Goal: Check status: Check status

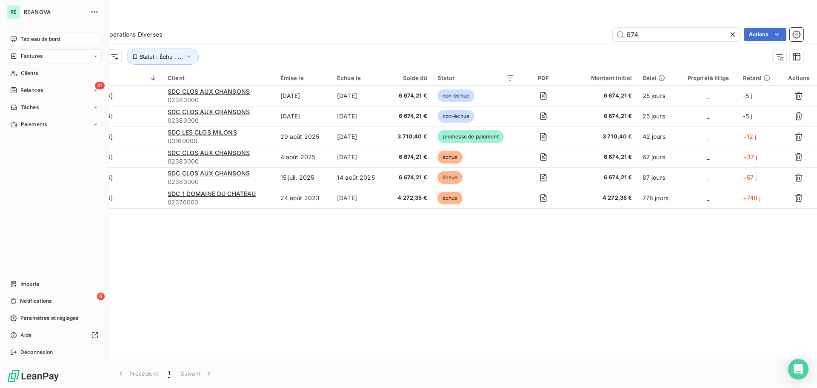
click at [34, 35] on span "Tableau de bord" at bounding box center [40, 39] width 40 height 8
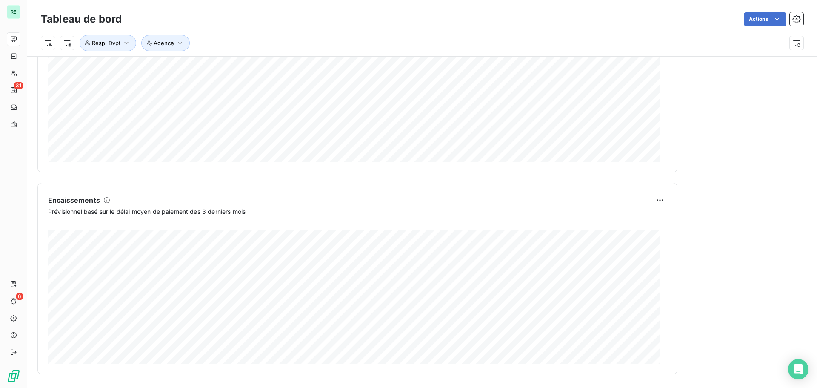
scroll to position [314, 0]
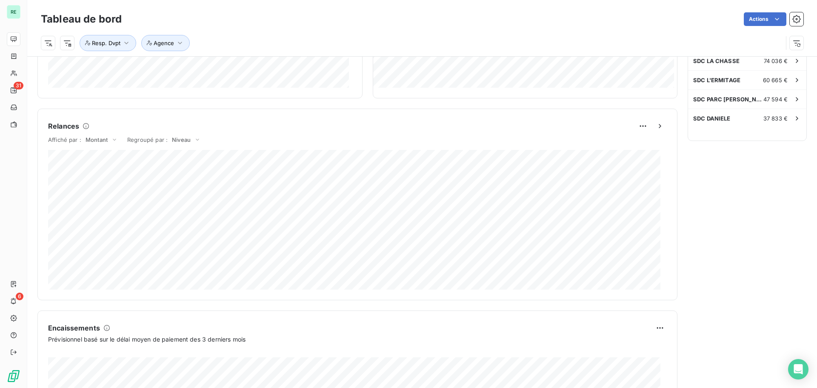
click at [130, 116] on div "Relances Affiché par : Montant Regroupé par : [PERSON_NAME]" at bounding box center [357, 205] width 640 height 192
click at [103, 142] on span "Montant" at bounding box center [97, 139] width 22 height 7
click at [145, 106] on div "Encours client Voir plus 1 038 060,47 € 0 Échu 730 276 € Non-échu 554 549 € Lit…" at bounding box center [357, 125] width 640 height 754
click at [87, 138] on span "Montant" at bounding box center [97, 139] width 22 height 7
click at [72, 152] on li "Volume" at bounding box center [84, 148] width 69 height 15
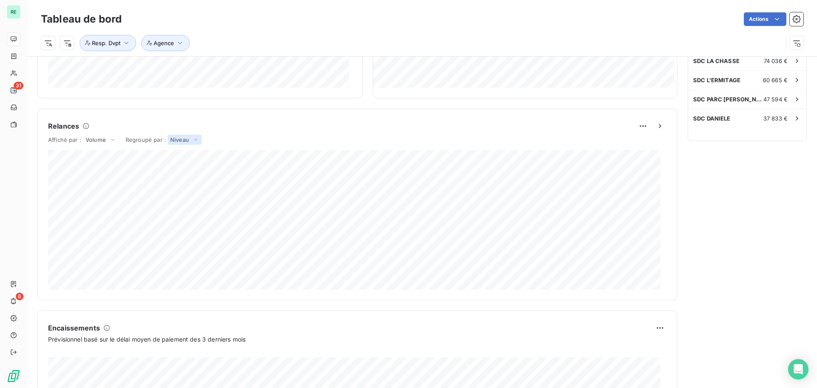
click at [199, 139] on div "Niveau" at bounding box center [185, 140] width 34 height 10
click at [149, 163] on li "Canal" at bounding box center [164, 159] width 76 height 15
click at [174, 142] on span "Canal" at bounding box center [177, 139] width 15 height 7
click at [154, 124] on li "Niveau" at bounding box center [162, 121] width 73 height 15
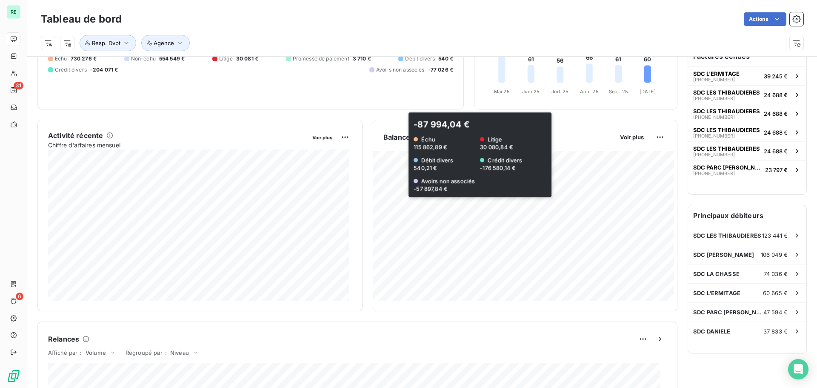
scroll to position [0, 0]
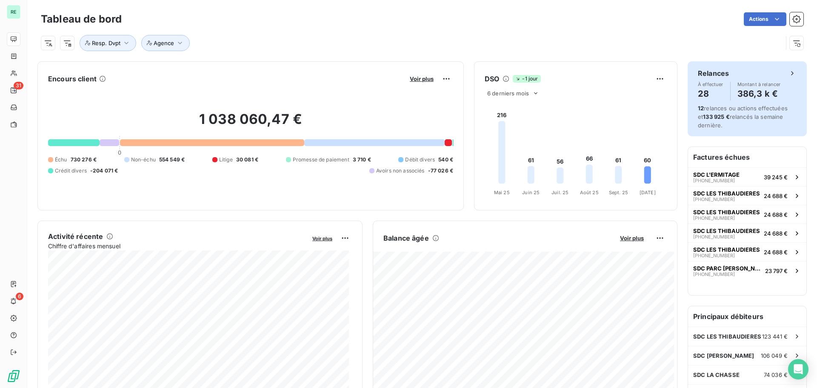
click at [700, 96] on h4 "28" at bounding box center [711, 94] width 26 height 14
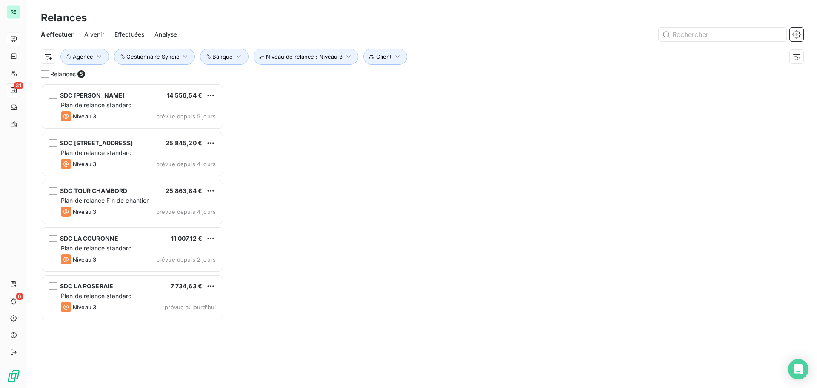
scroll to position [298, 177]
